Goal: Check status: Check status

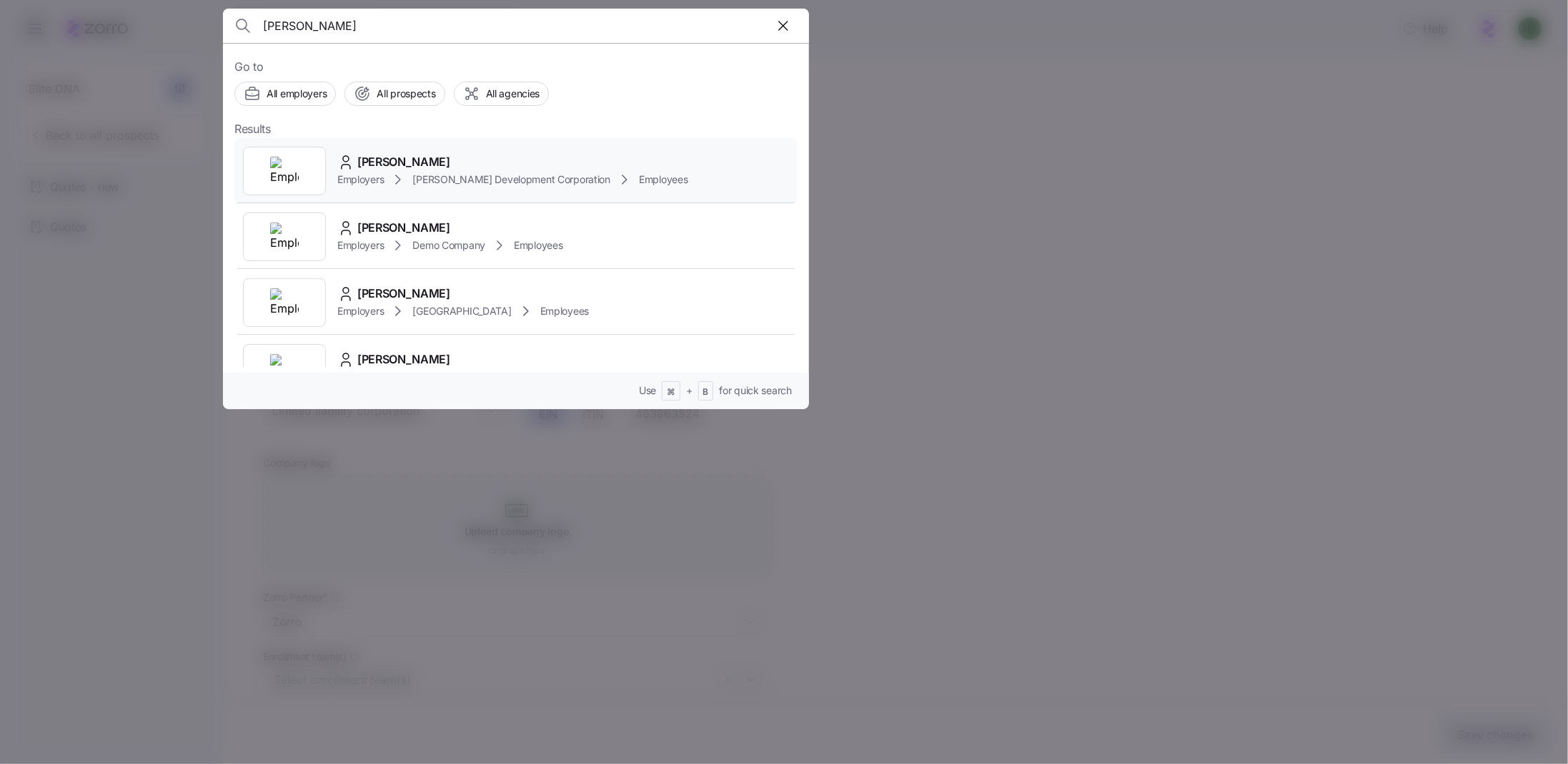
type input "[PERSON_NAME]"
click at [422, 187] on div "Employers [PERSON_NAME] Development Corporation Employees" at bounding box center [513, 179] width 351 height 17
